Goal: Transaction & Acquisition: Book appointment/travel/reservation

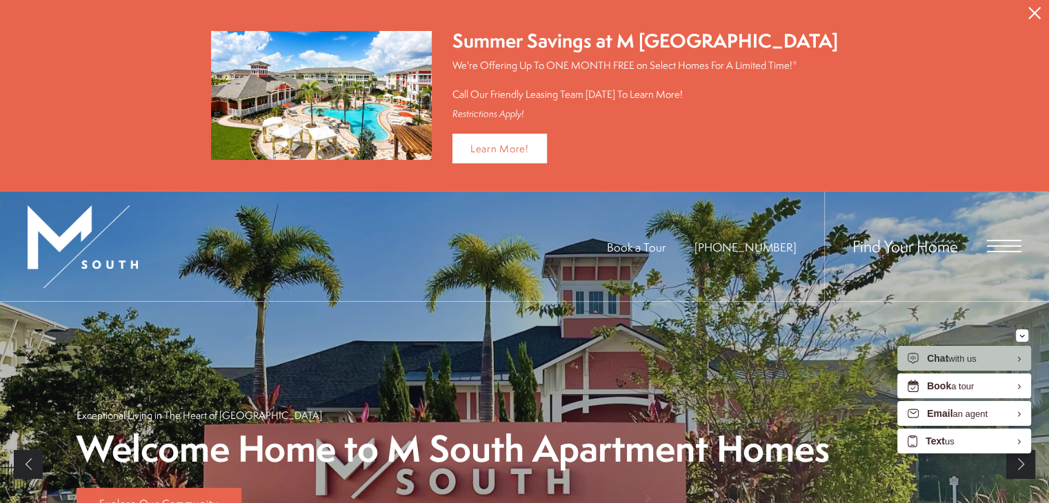
click at [1038, 13] on icon "Close Alert" at bounding box center [1034, 13] width 12 height 12
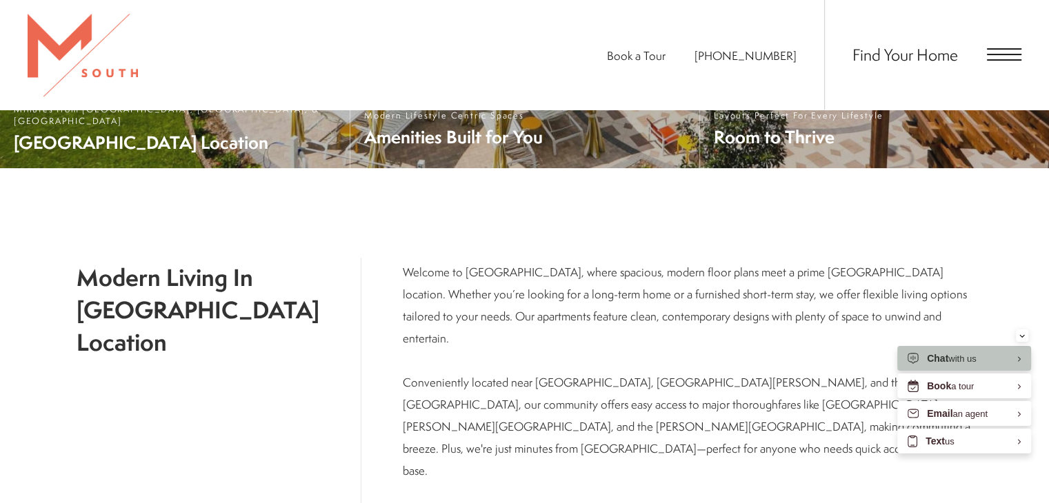
scroll to position [414, 0]
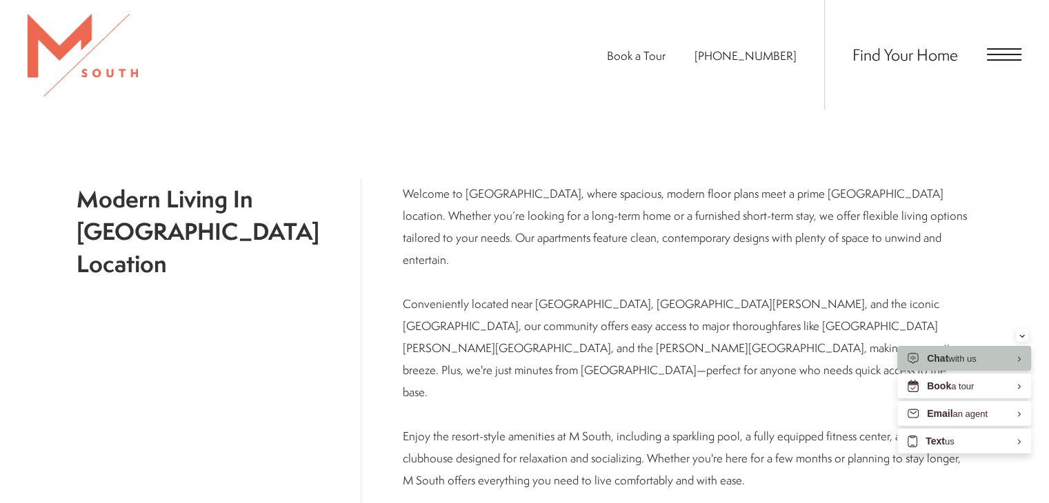
click at [905, 56] on span "Find Your Home" at bounding box center [904, 54] width 105 height 22
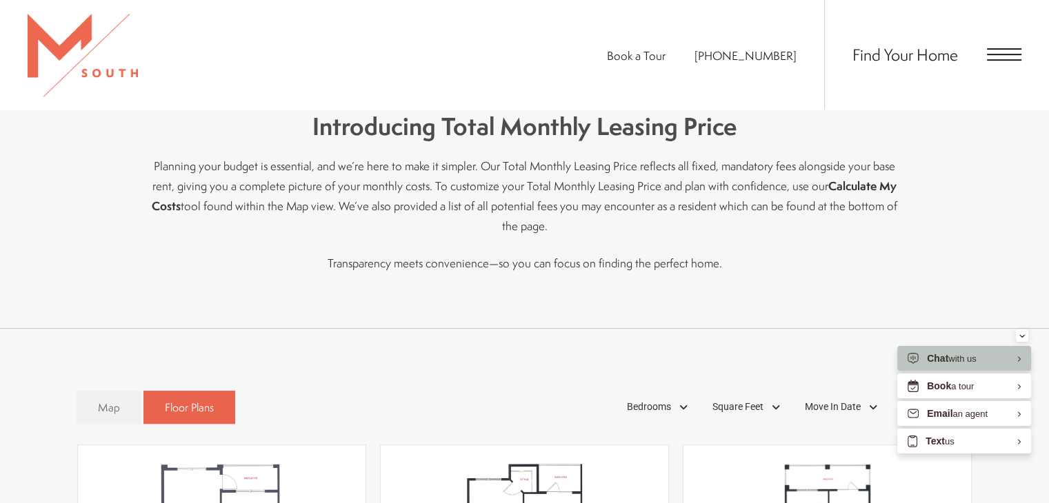
scroll to position [827, 0]
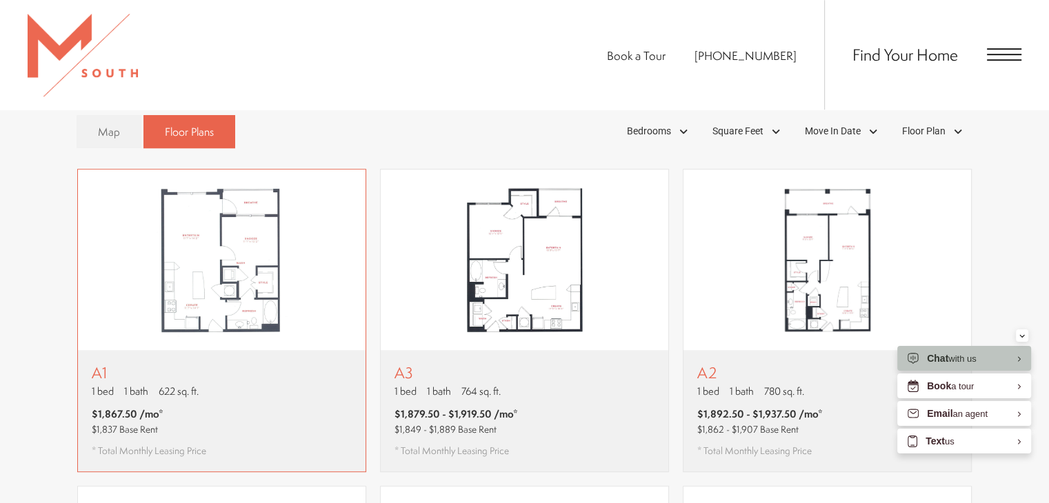
click at [248, 391] on div "A1 1 bed 1 bath 622 sq. ft. $1,867.50 /mo* $1,837 Base Rent * Total Monthly Lea…" at bounding box center [222, 410] width 288 height 121
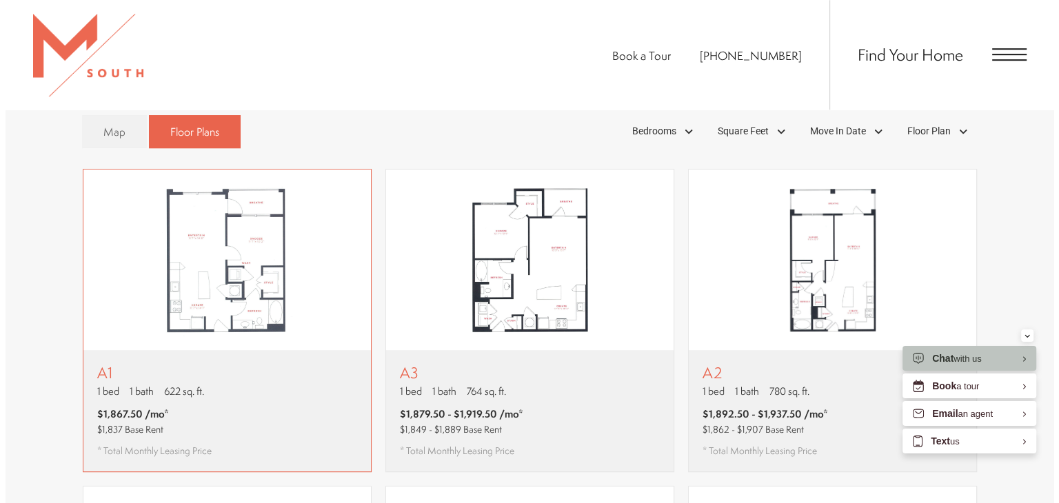
scroll to position [0, 0]
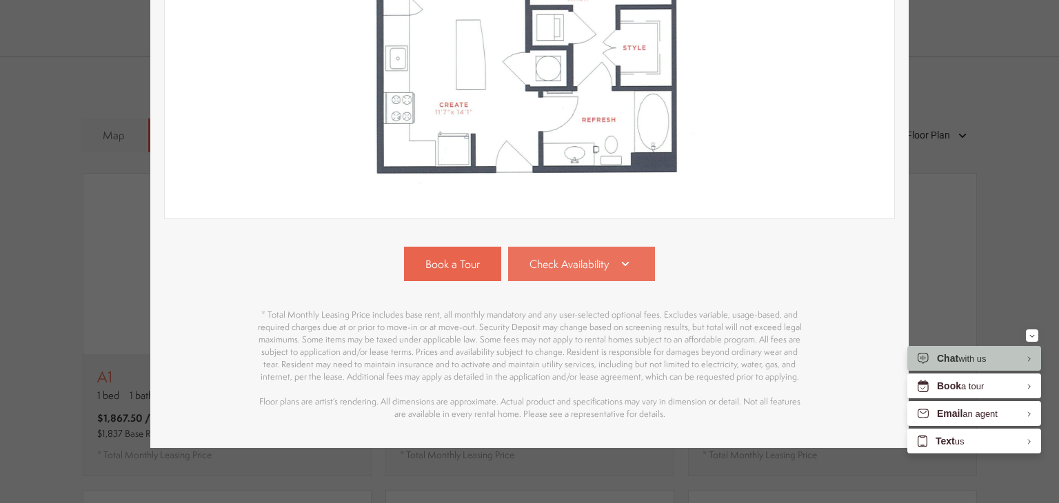
click at [546, 263] on link "Check Availability" at bounding box center [582, 264] width 148 height 34
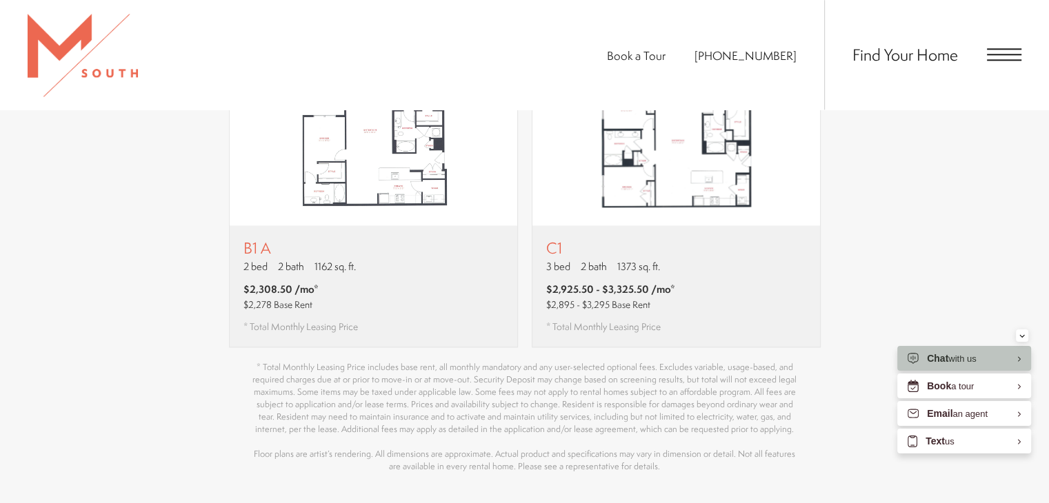
scroll to position [1793, 0]
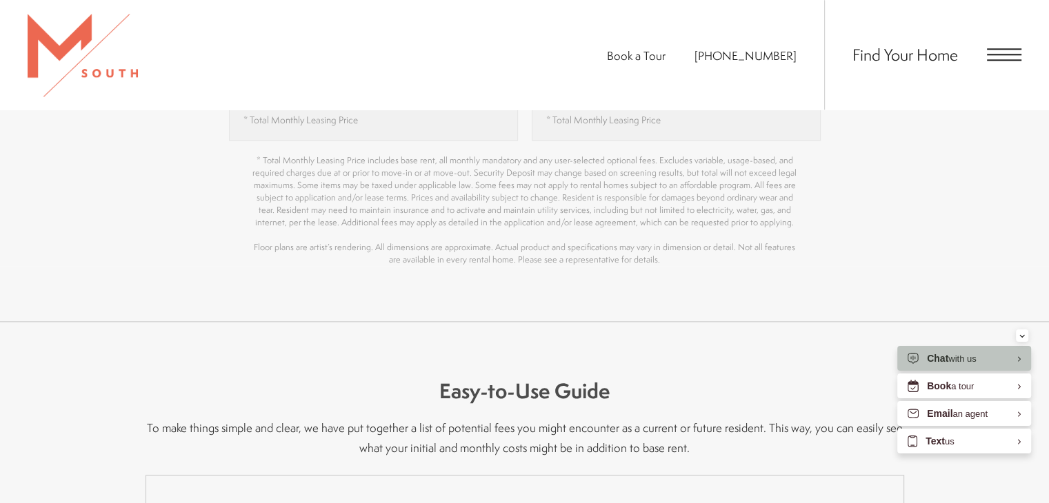
drag, startPoint x: 110, startPoint y: 65, endPoint x: 115, endPoint y: 21, distance: 43.7
click at [110, 65] on img at bounding box center [83, 55] width 110 height 83
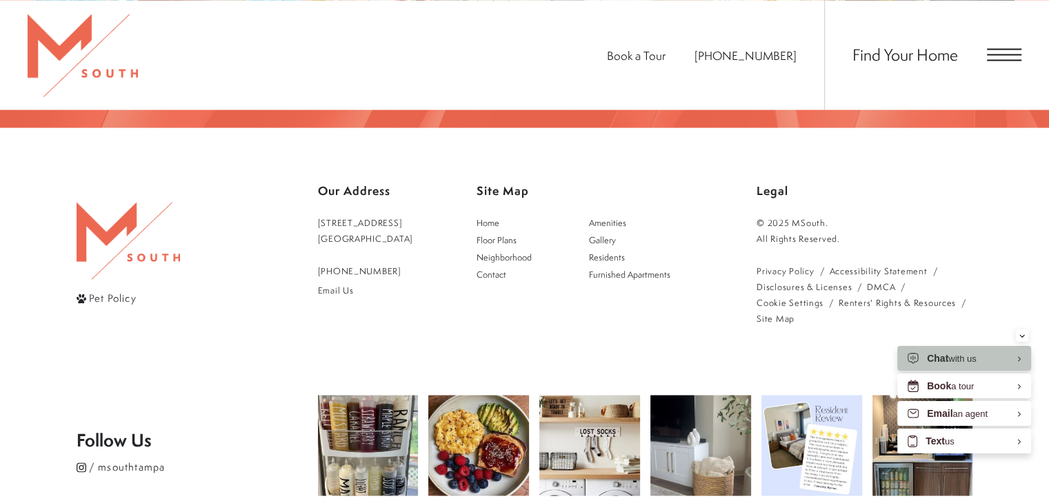
scroll to position [2588, 0]
